Goal: Information Seeking & Learning: Learn about a topic

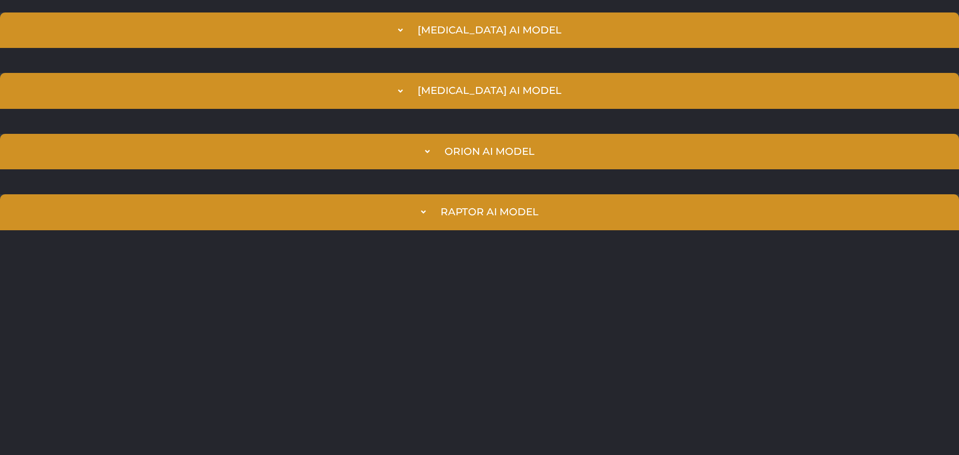
click at [55, 243] on html "[MEDICAL_DATA] AI Model Prediction Index 100 MORN Hold a LONG position in MORN …" at bounding box center [479, 121] width 959 height 243
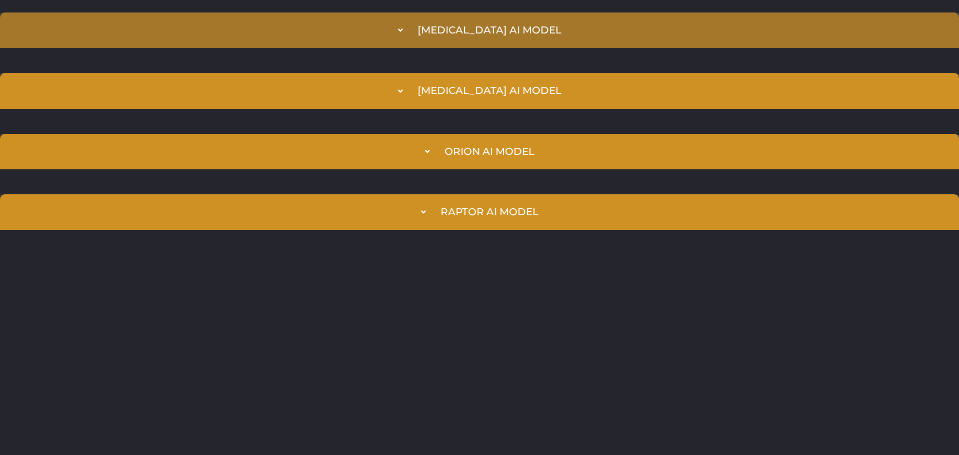
click at [486, 31] on div "[MEDICAL_DATA] AI Model" at bounding box center [490, 29] width 144 height 11
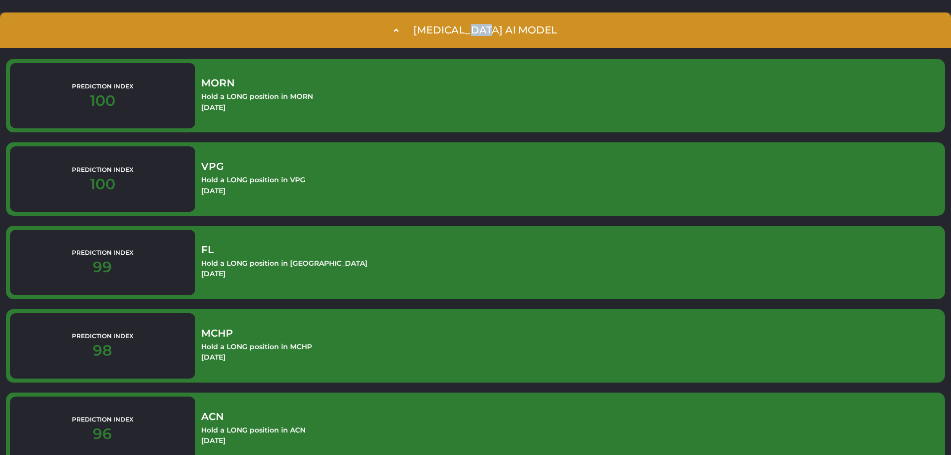
click at [486, 31] on div "[MEDICAL_DATA] AI Model" at bounding box center [486, 29] width 144 height 11
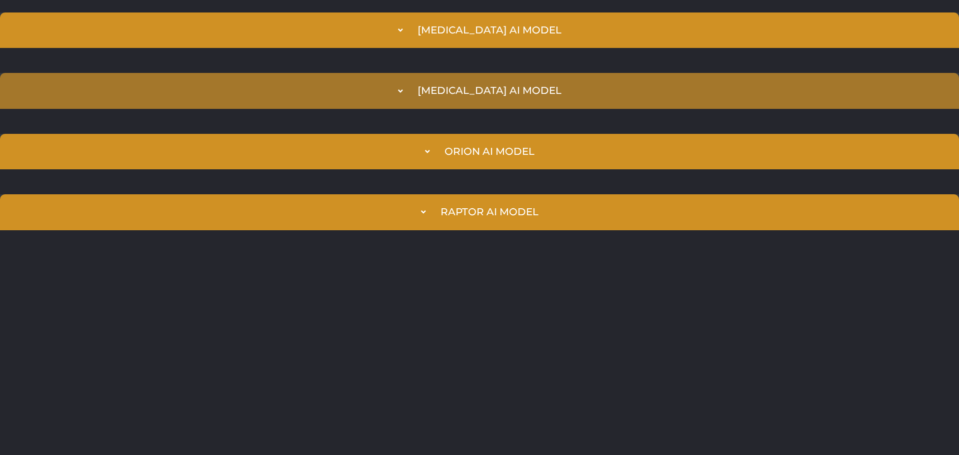
click at [488, 73] on summary "[MEDICAL_DATA] AI Model" at bounding box center [479, 90] width 959 height 35
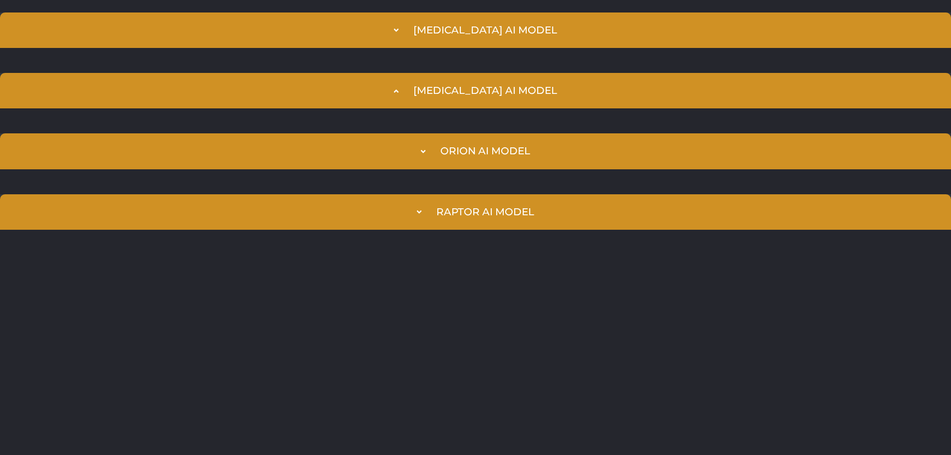
click at [495, 81] on summary "[MEDICAL_DATA] AI Model" at bounding box center [475, 90] width 951 height 35
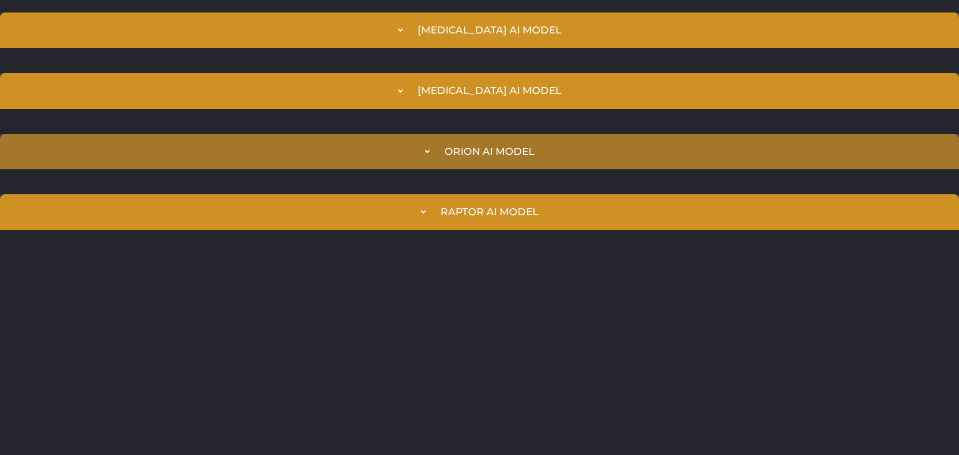
click at [472, 151] on div "Orion AI Model" at bounding box center [489, 151] width 90 height 11
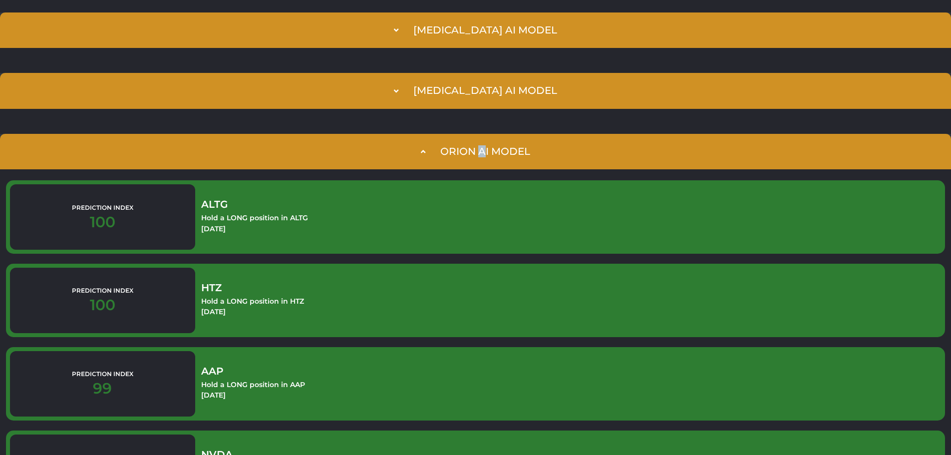
click at [472, 151] on div "Orion AI Model" at bounding box center [485, 151] width 90 height 11
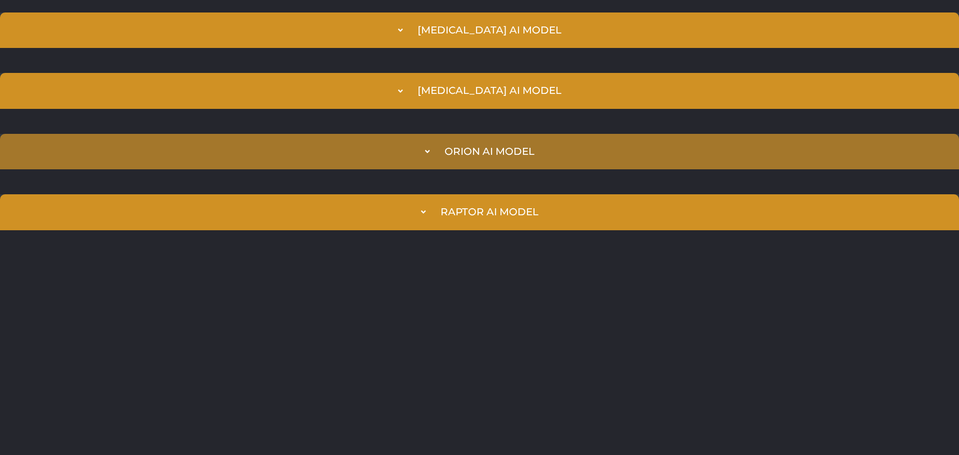
click at [469, 168] on summary "Orion AI Model" at bounding box center [479, 151] width 959 height 35
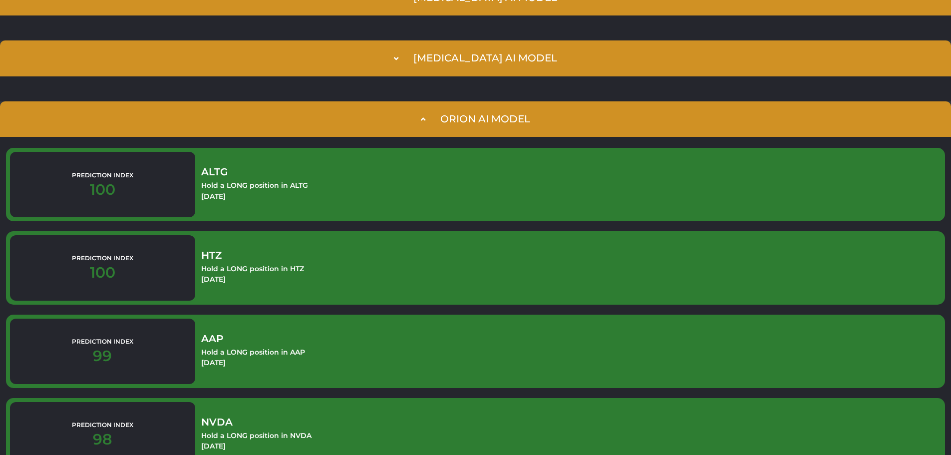
scroll to position [50, 0]
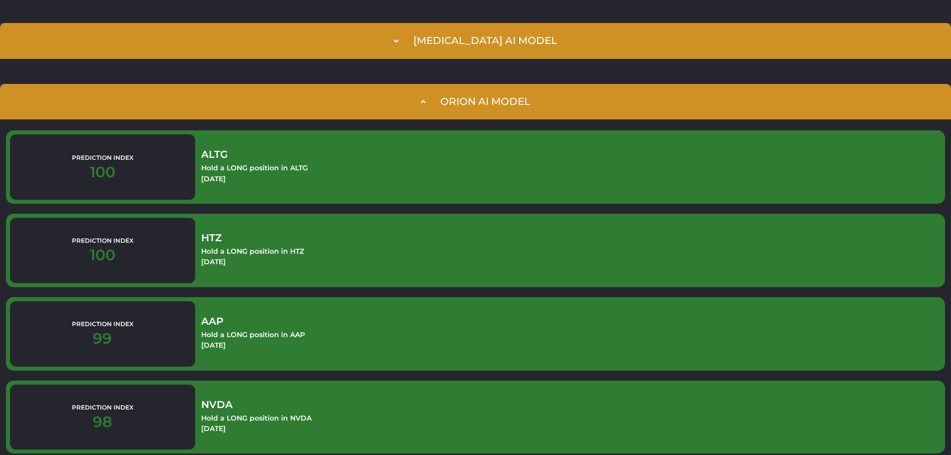
click at [504, 101] on div "Orion AI Model" at bounding box center [485, 101] width 90 height 11
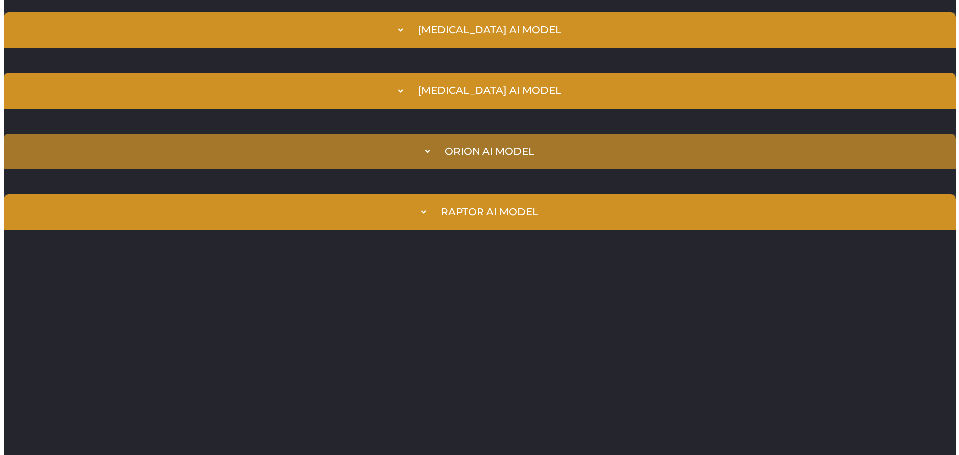
scroll to position [0, 0]
